Goal: Information Seeking & Learning: Understand process/instructions

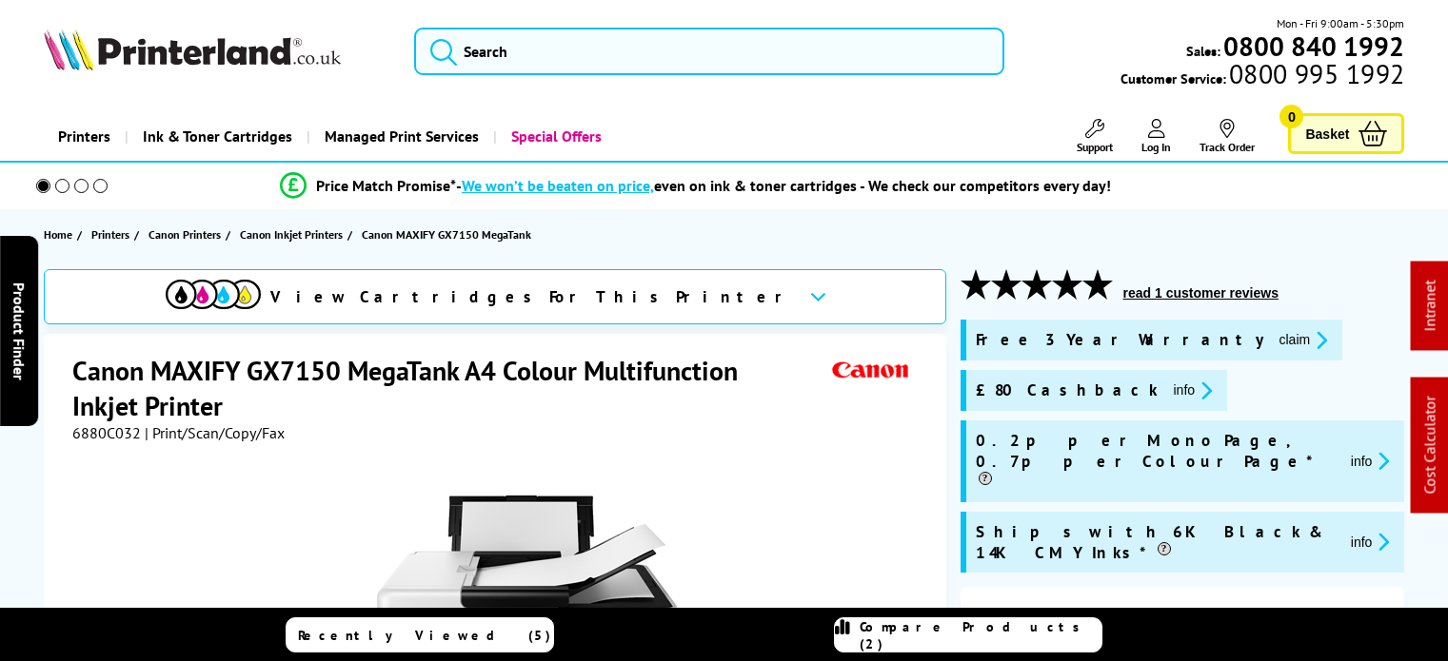
click at [1194, 387] on icon "promo-description" at bounding box center [1202, 391] width 17 height 20
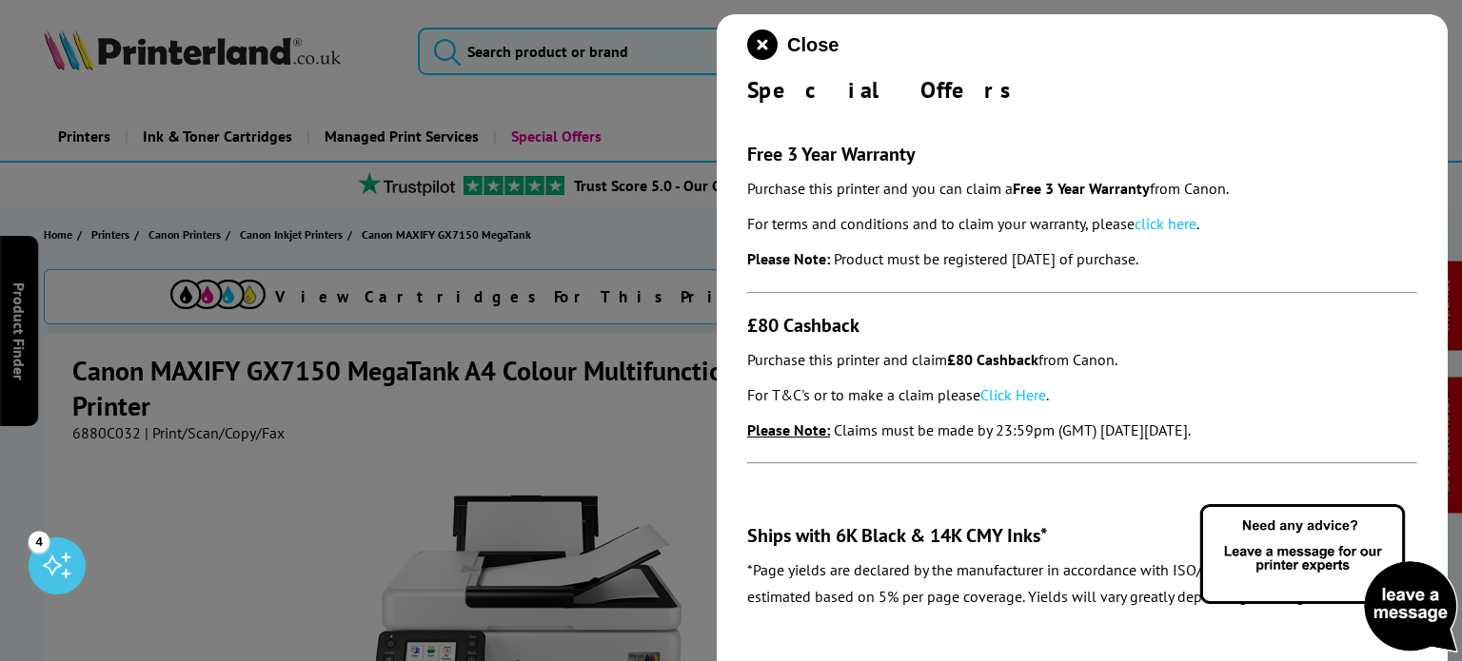
click at [1041, 403] on link "Click Here" at bounding box center [1013, 394] width 66 height 19
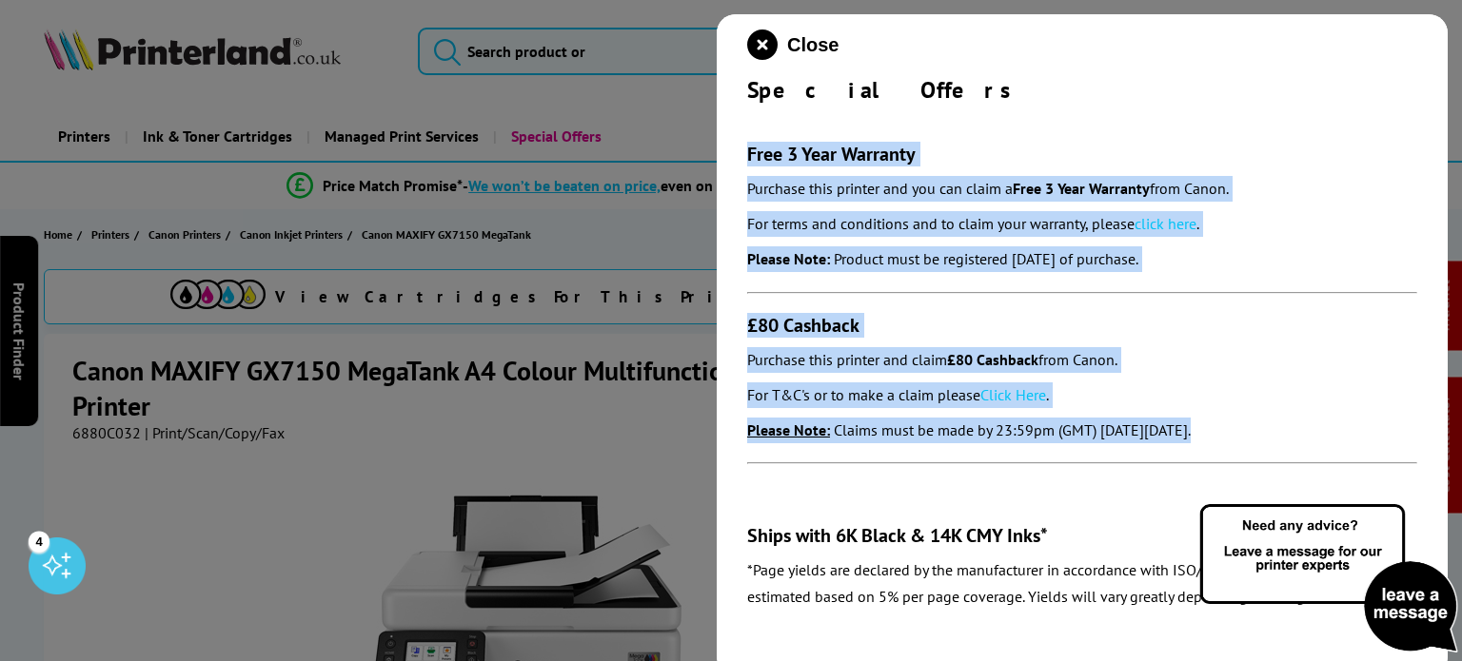
drag, startPoint x: 1083, startPoint y: 376, endPoint x: 748, endPoint y: 151, distance: 403.3
click at [748, 151] on section "Free 3 Year Warranty Purchase this printer and you can claim a Free 3 Year Warr…" at bounding box center [1082, 359] width 670 height 509
click at [750, 38] on icon "close modal" at bounding box center [762, 45] width 30 height 30
